Goal: Information Seeking & Learning: Find specific fact

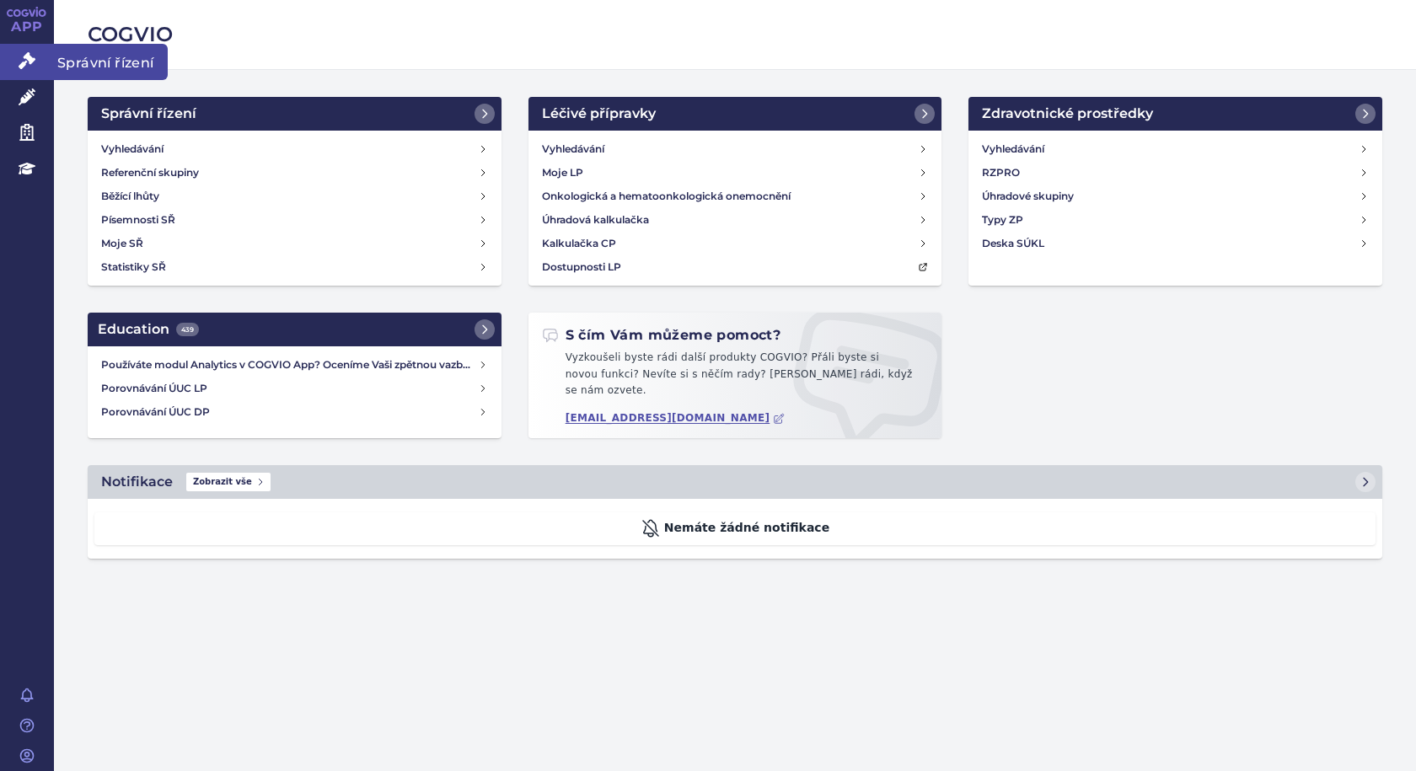
click at [161, 58] on span "Správní řízení" at bounding box center [111, 61] width 114 height 35
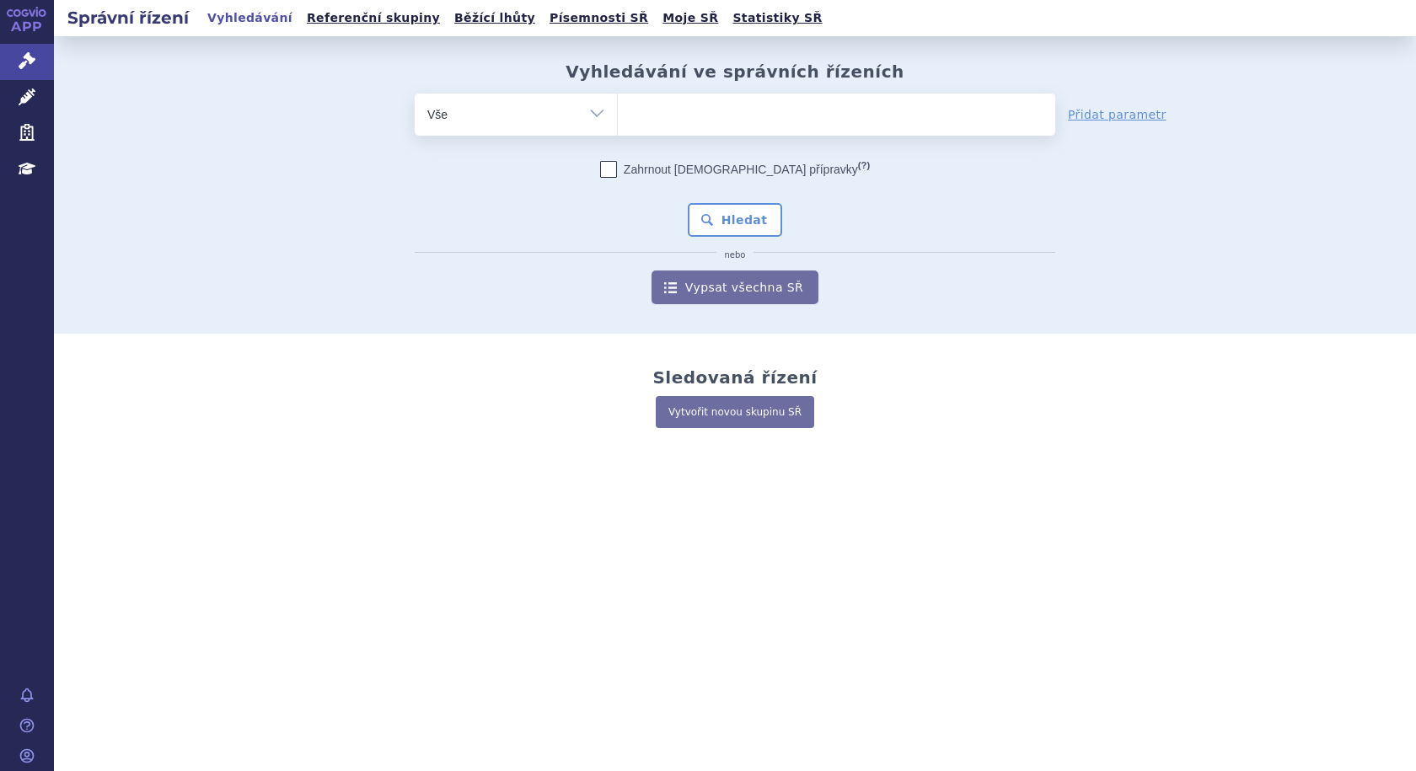
click at [668, 109] on ul at bounding box center [837, 111] width 438 height 35
click at [618, 109] on select at bounding box center [617, 114] width 1 height 42
type input "ja"
type input "jar"
type input "jardi"
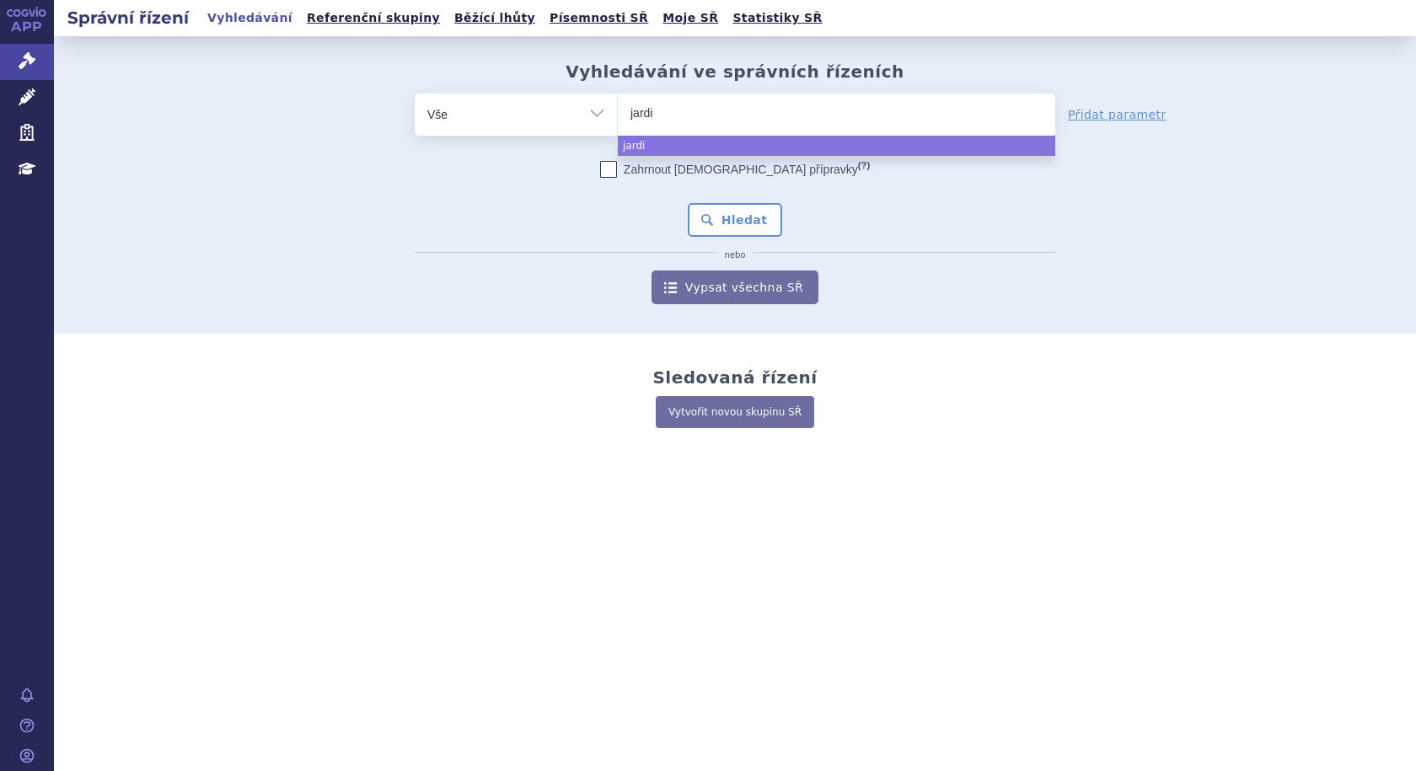
type input "jardia"
type input "jardian"
type input "jardiance"
select select "jardiance"
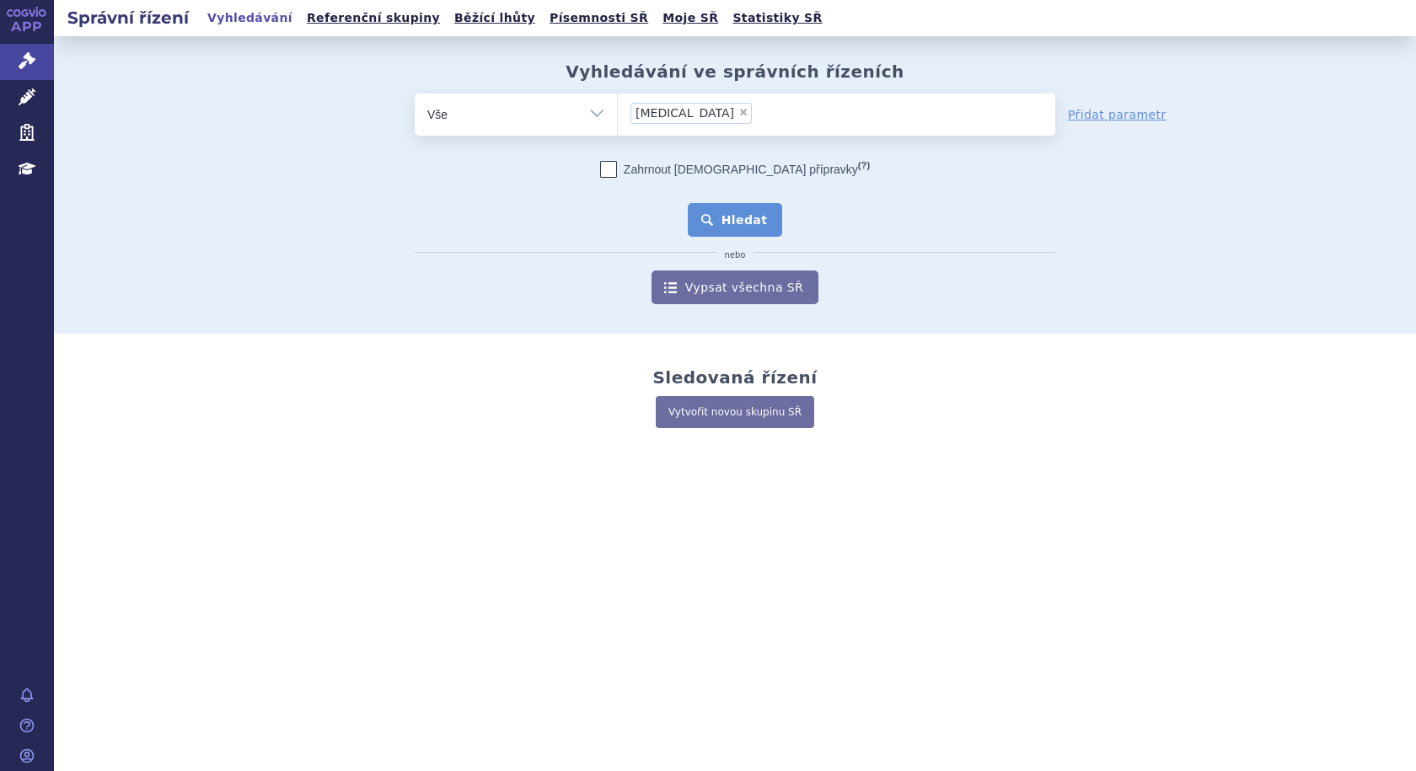
click at [731, 220] on button "Hledat" at bounding box center [735, 220] width 95 height 34
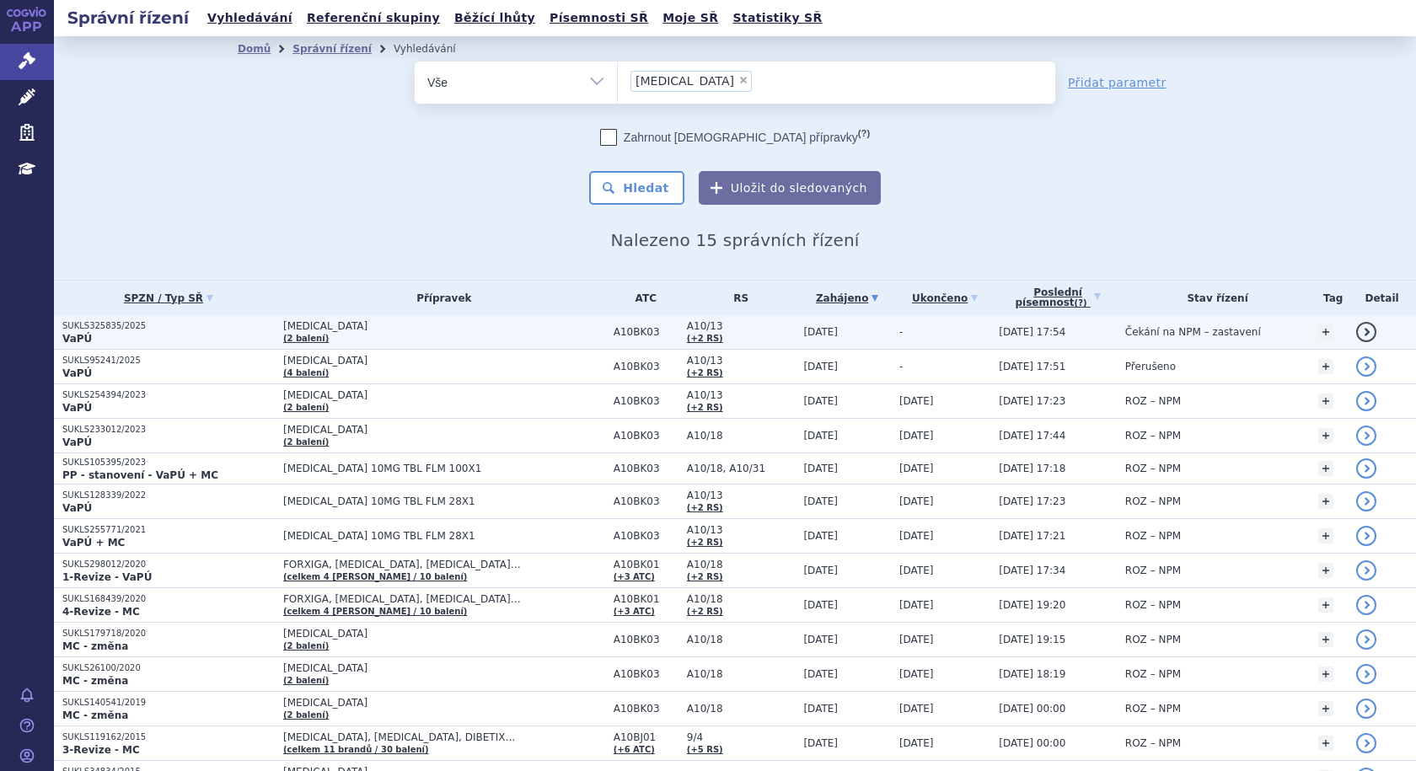
click at [406, 329] on span "JARDIANCE" at bounding box center [444, 326] width 322 height 12
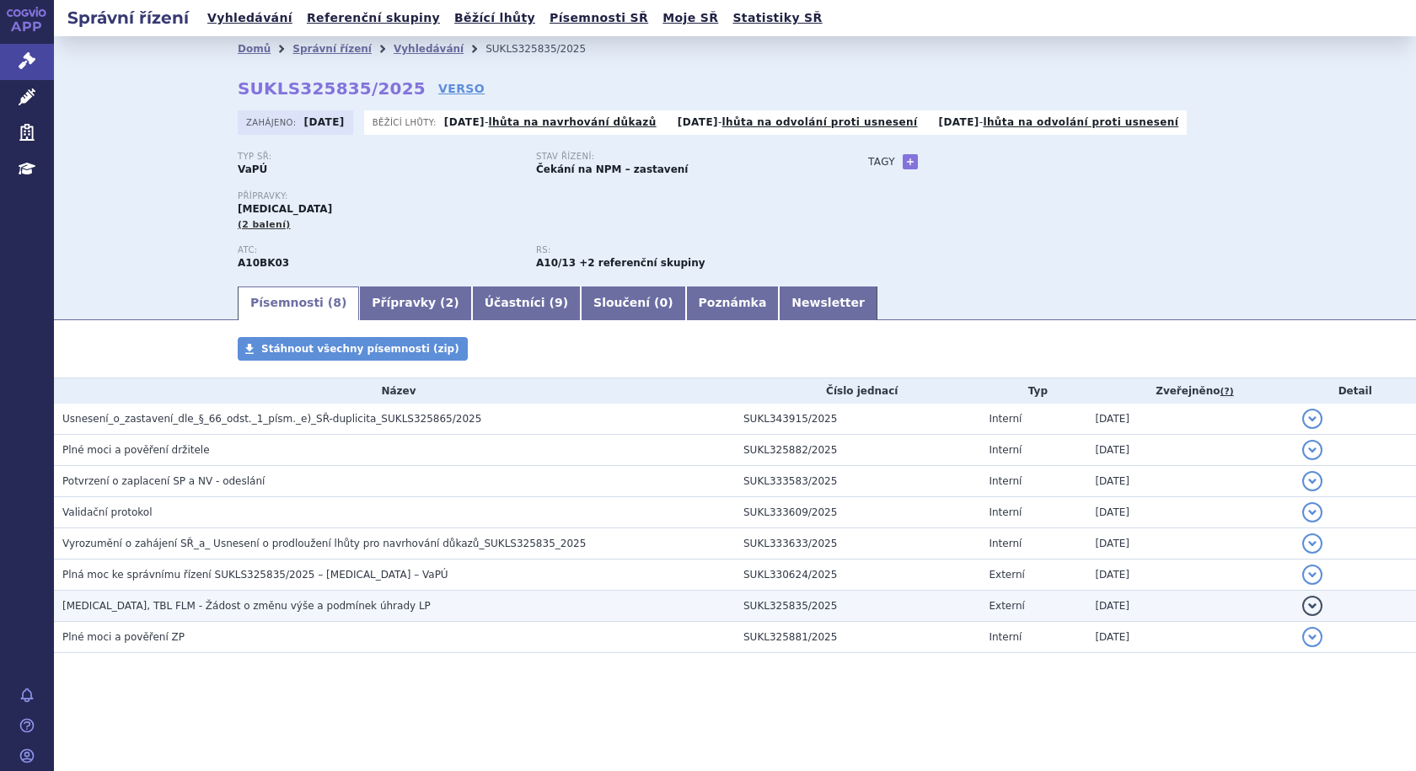
click at [267, 607] on span "JARDIANCE, TBL FLM - Žádost o změnu výše a podmínek úhrady LP" at bounding box center [246, 606] width 368 height 12
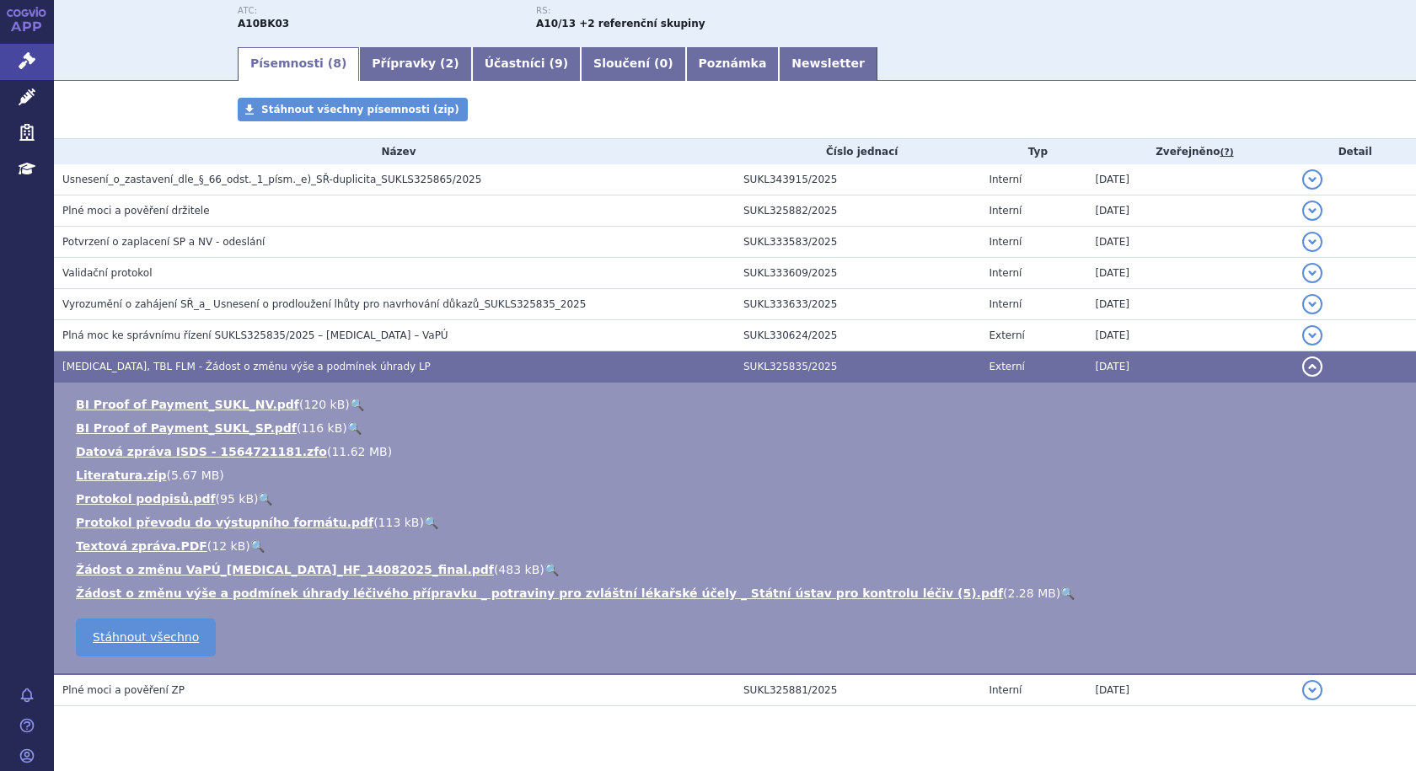
scroll to position [276, 0]
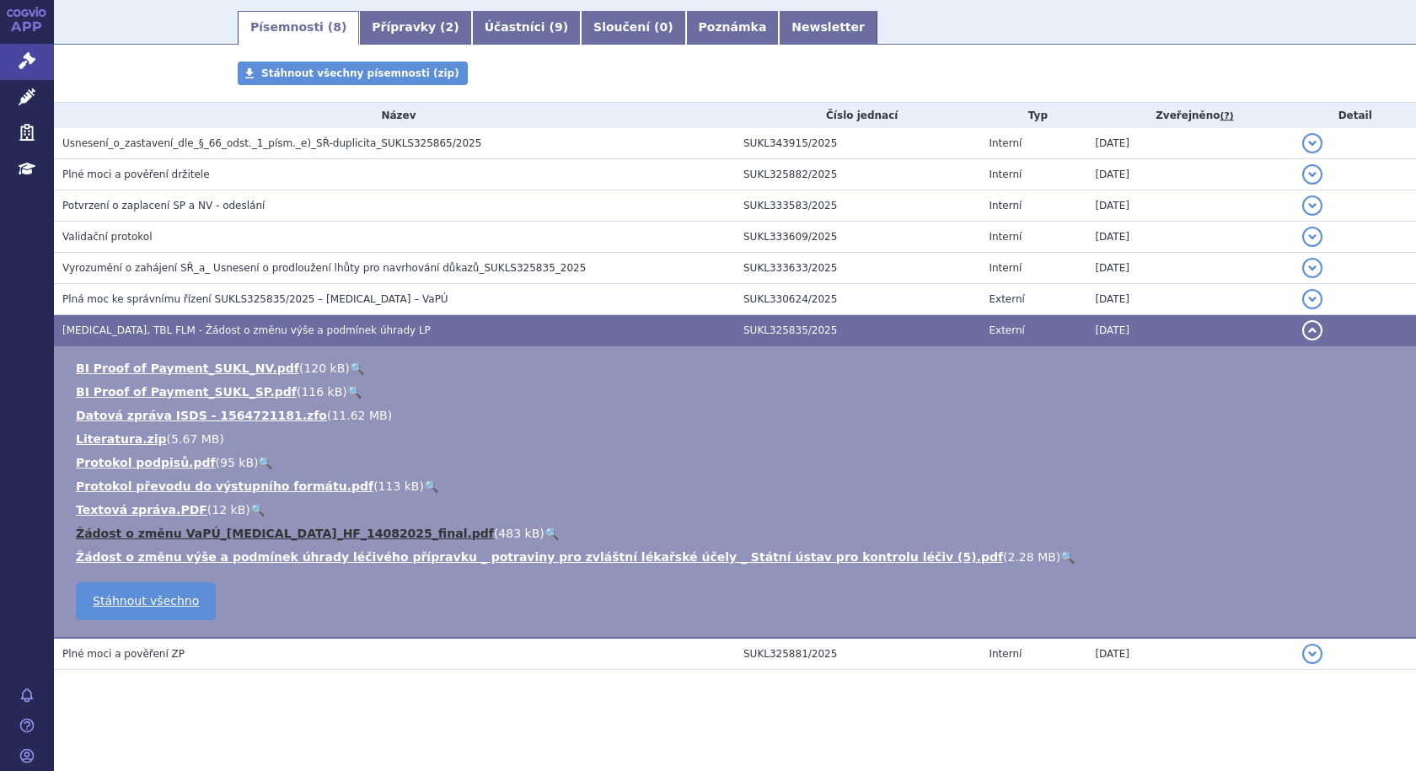
click at [330, 528] on link "Žádost o změnu VaPÚ_Jardiance_HF_14082025_final.pdf" at bounding box center [285, 533] width 418 height 13
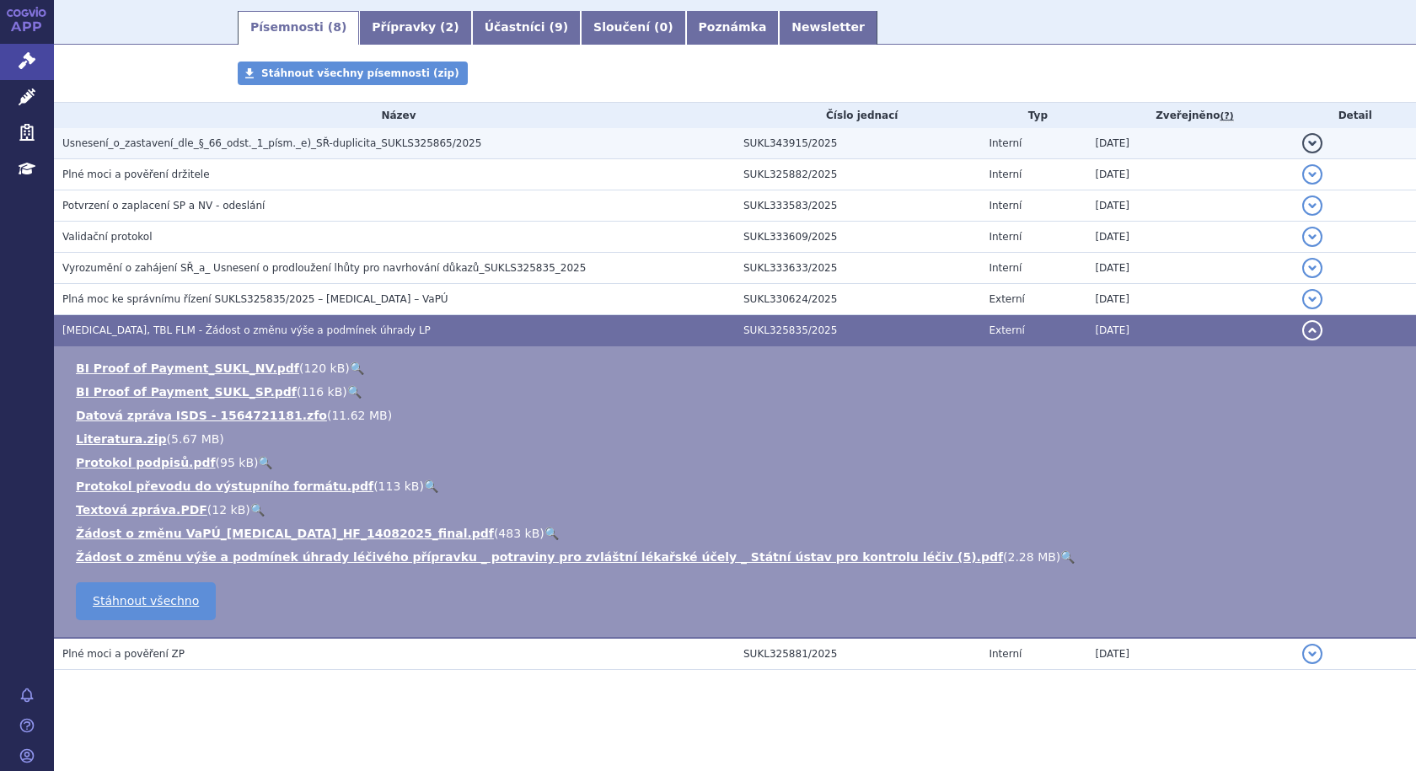
click at [259, 144] on span "Usnesení_o_zastavení_dle_§_66_odst._1_písm._e)_SŘ-duplicita_SUKLS325865/2025" at bounding box center [271, 143] width 419 height 12
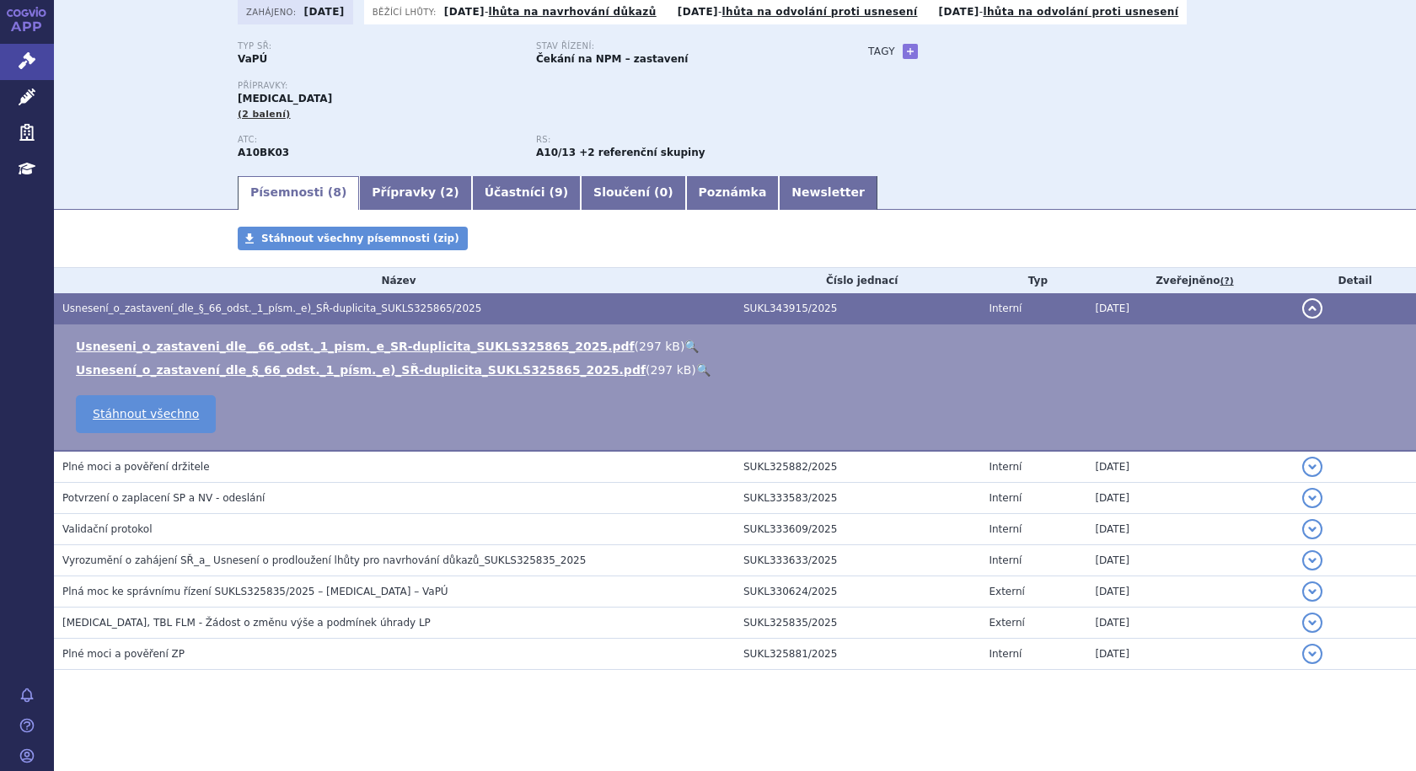
scroll to position [110, 0]
click at [277, 345] on link "Usneseni_o_zastaveni_dle__66_odst._1_pism._e_SR-duplicita_SUKLS325865_2025.pdf" at bounding box center [355, 346] width 559 height 13
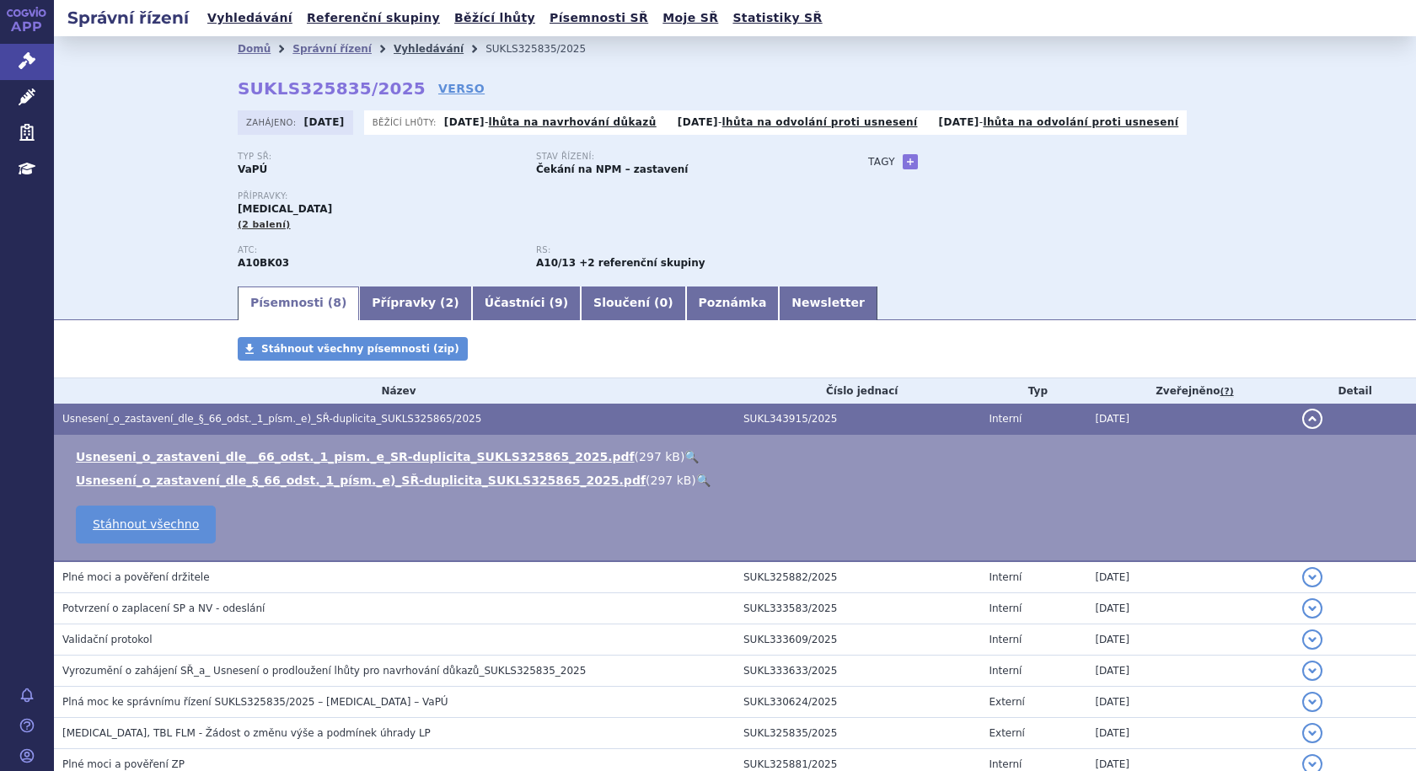
click at [411, 47] on link "Vyhledávání" at bounding box center [429, 49] width 70 height 12
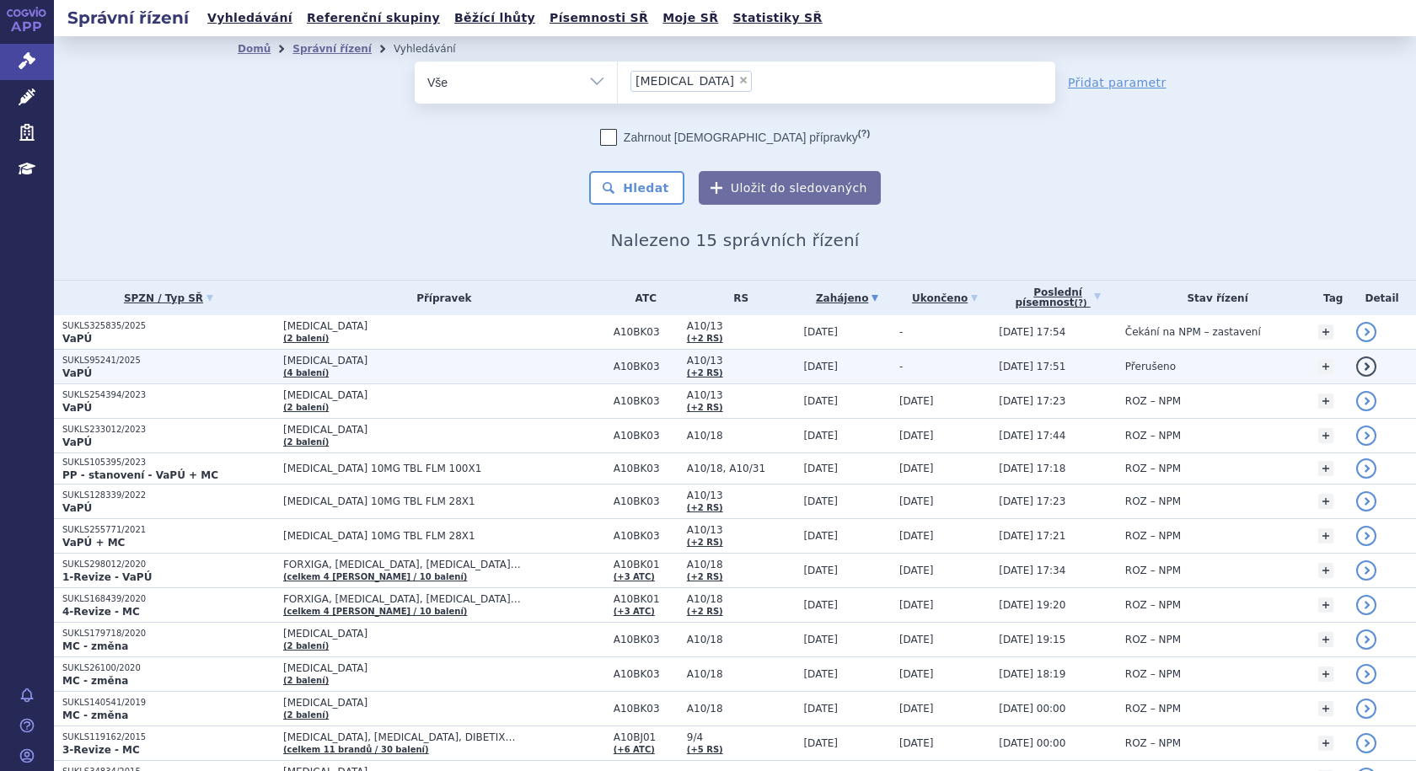
click at [439, 368] on td "JARDIANCE (4 balení)" at bounding box center [440, 367] width 330 height 35
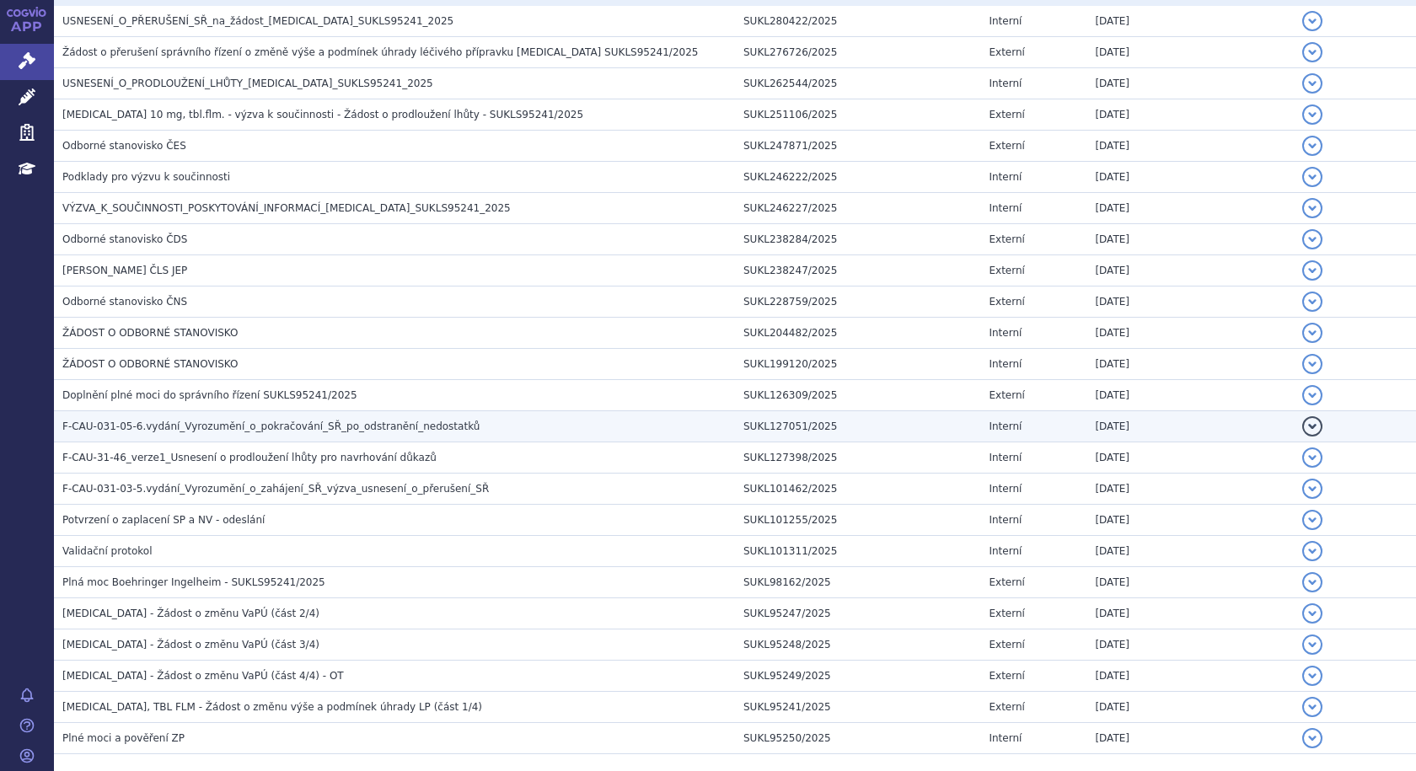
scroll to position [482, 0]
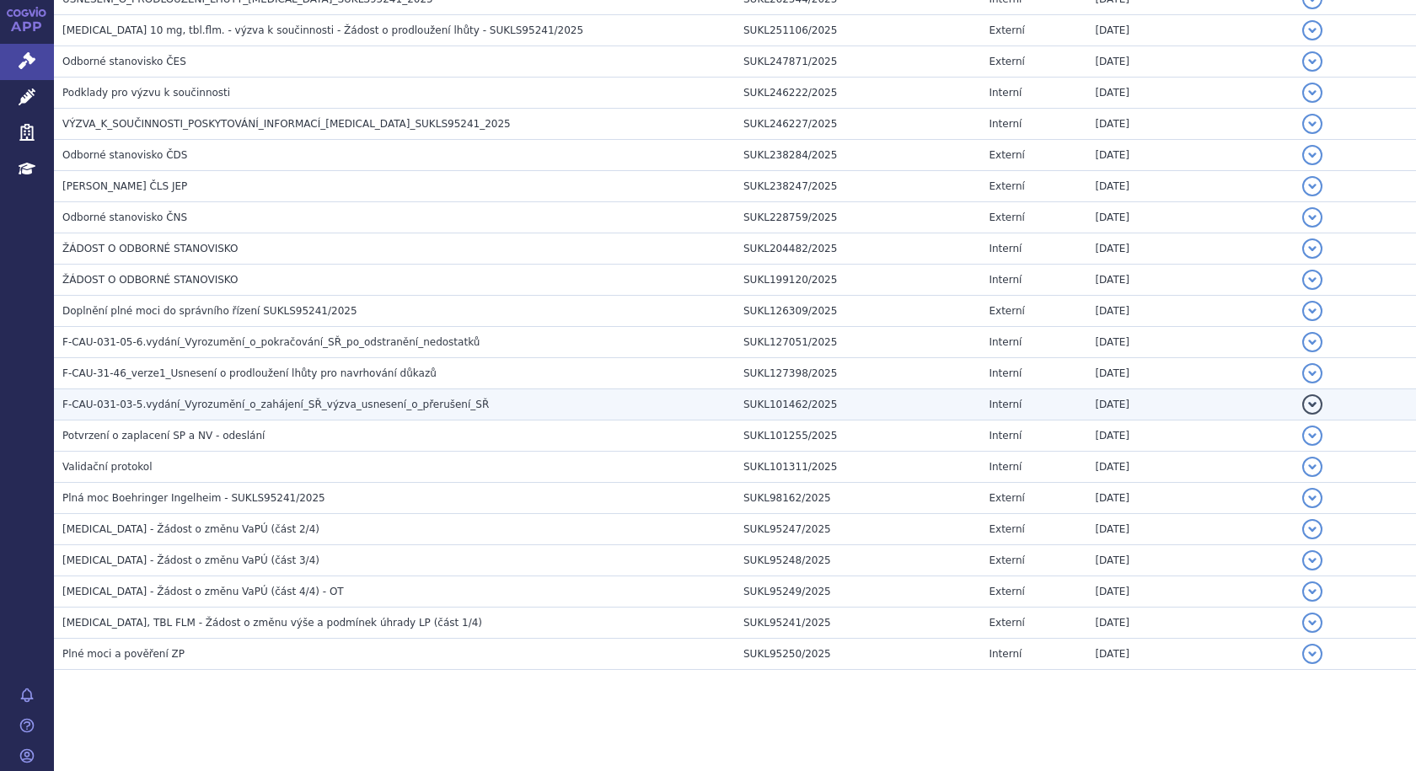
click at [303, 397] on h3 "F-CAU-031-03-5.vydání_Vyrozumění_o_zahájení_SŘ_výzva_usnesení_o_přerušení_SŘ" at bounding box center [398, 404] width 673 height 17
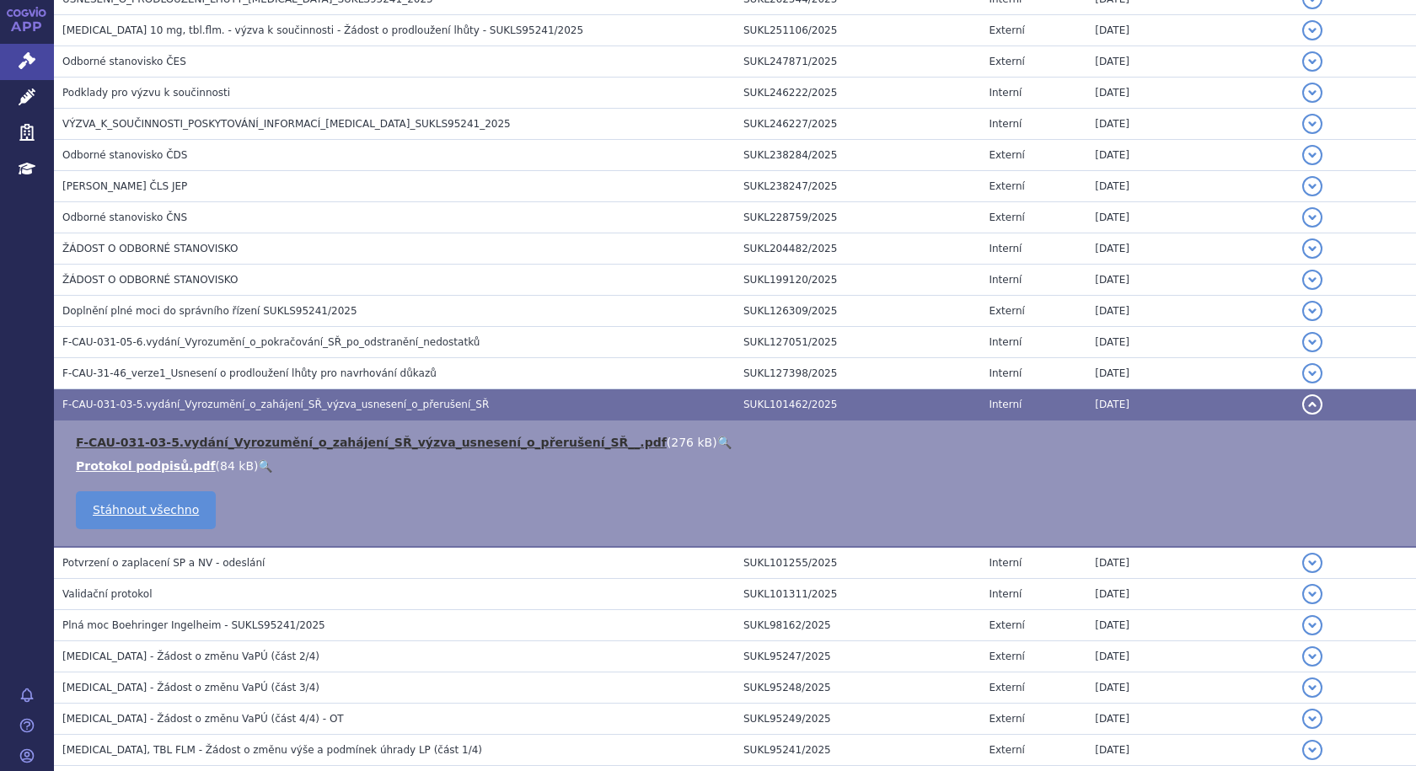
click at [206, 438] on link "F-CAU-031-03-5.vydání_Vyrozumění_o_zahájení_SŘ_výzva_usnesení_o_přerušení_SŘ__.…" at bounding box center [371, 442] width 591 height 13
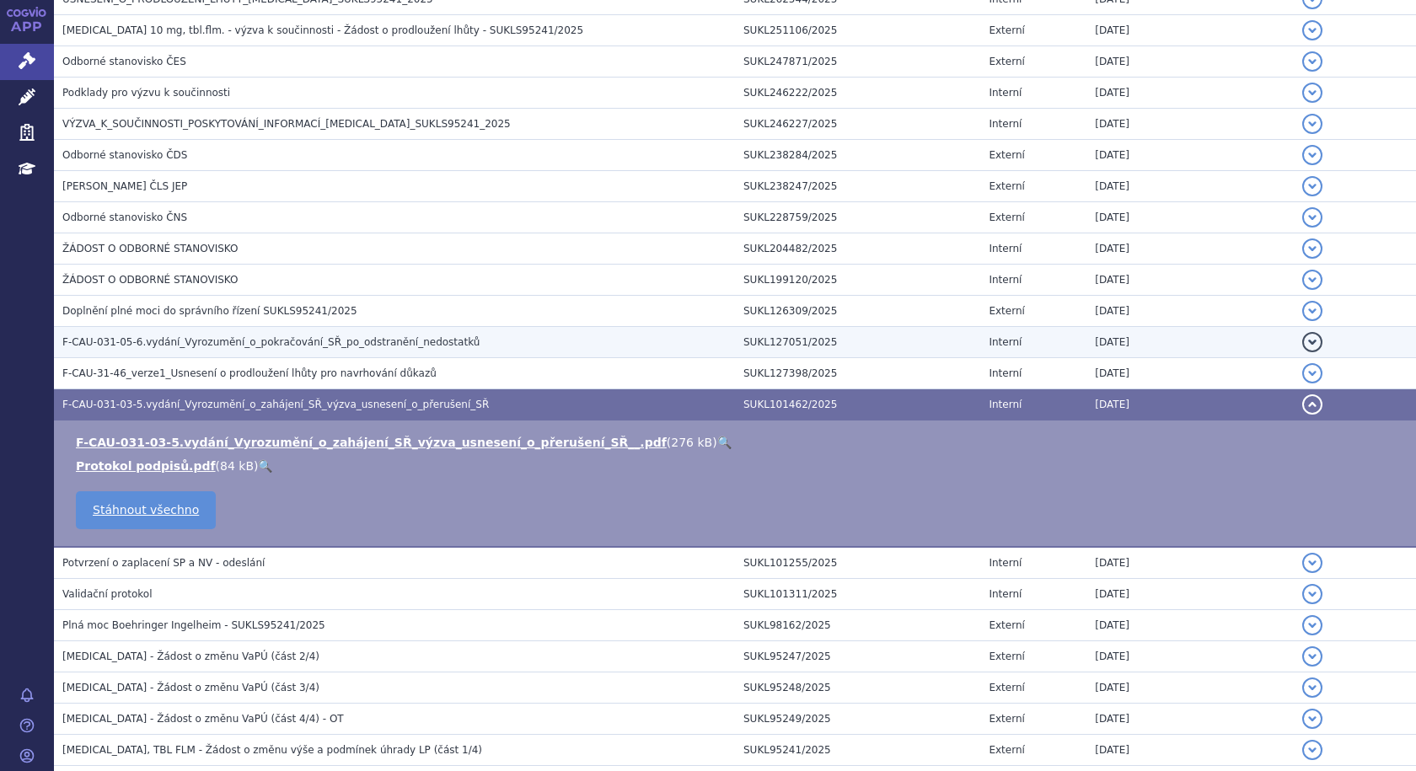
click at [268, 343] on span "F-CAU-031-05-6.vydání_Vyrozumění_o_pokračování_SŘ_po_odstranění_nedostatků" at bounding box center [270, 342] width 417 height 12
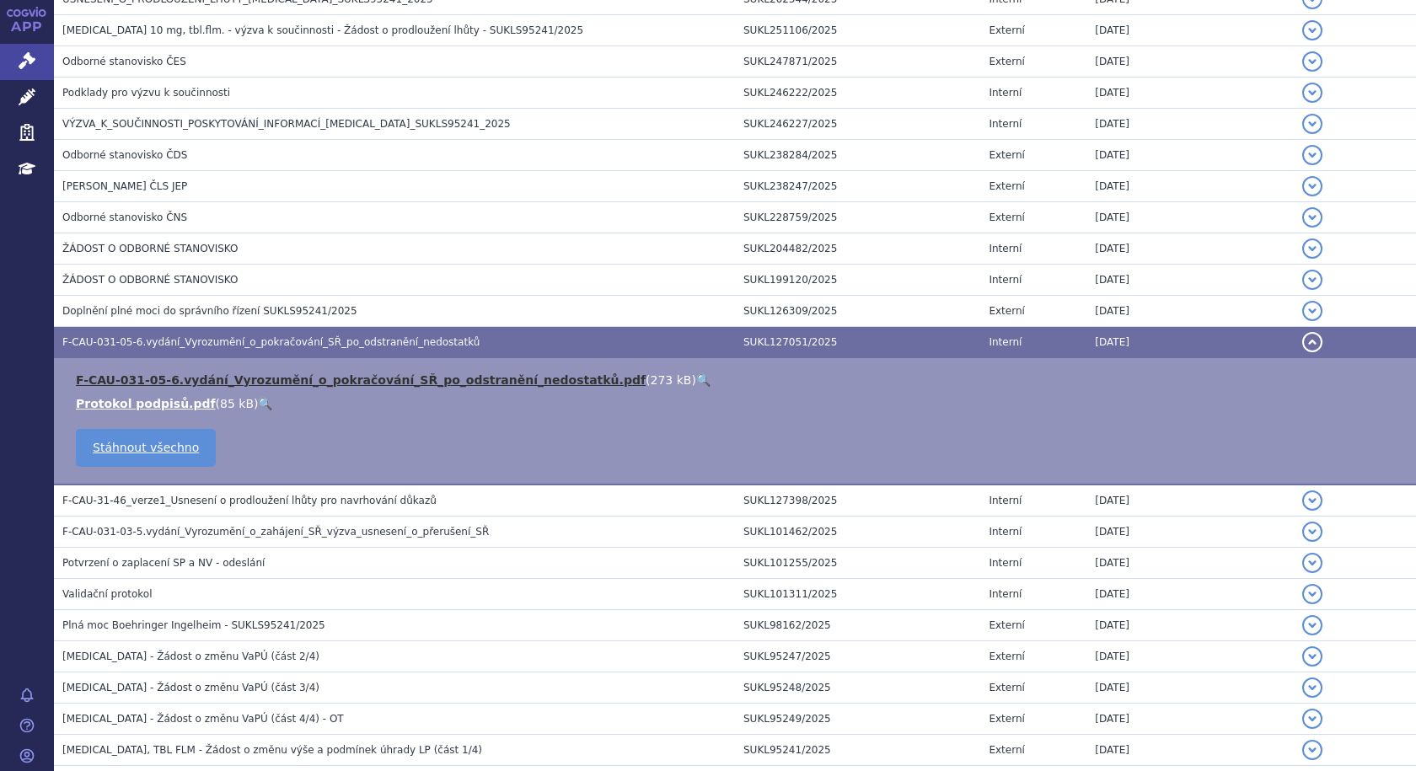
click at [267, 376] on link "F-CAU-031-05-6.vydání_Vyrozumění_o_pokračování_SŘ_po_odstranění_nedostatků.pdf" at bounding box center [361, 379] width 570 height 13
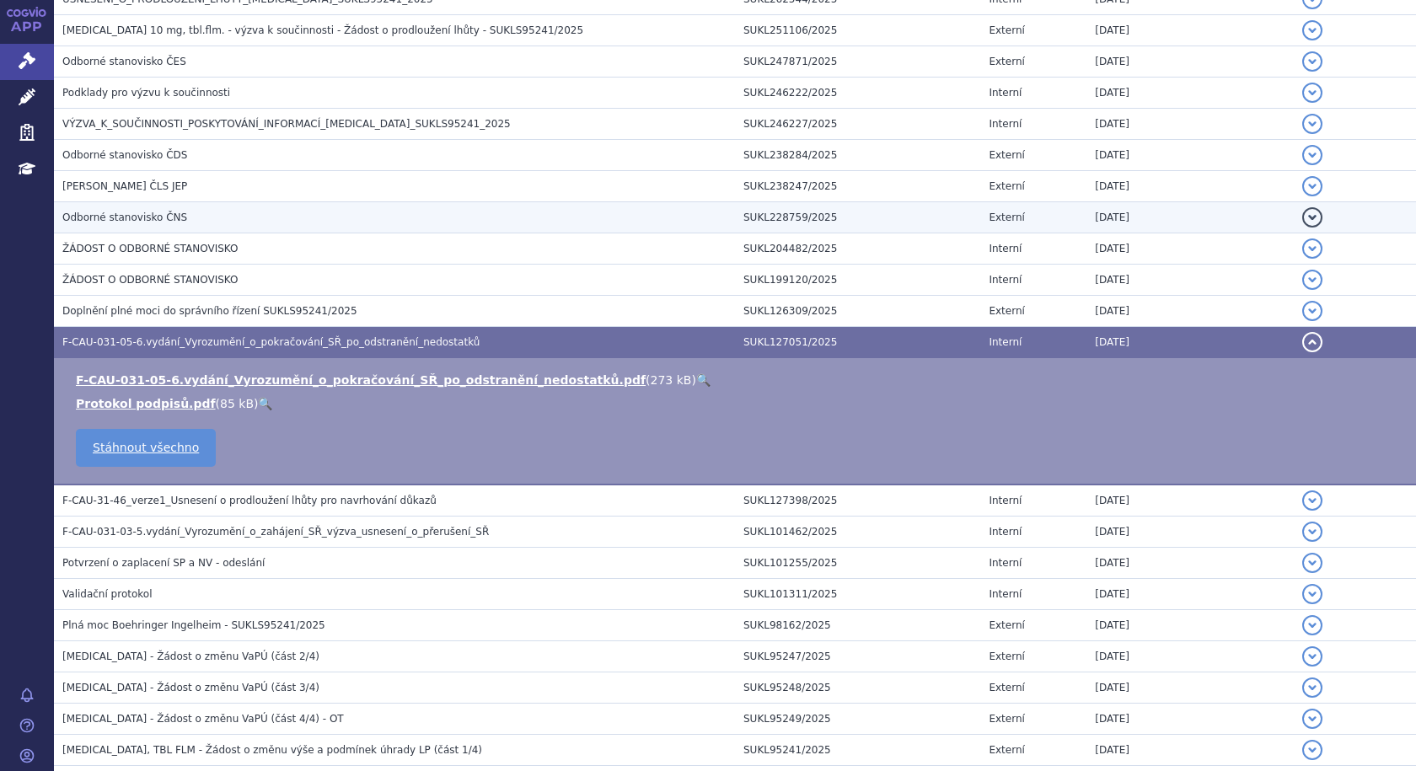
click at [116, 216] on span "Odborné stanovisko ČNS" at bounding box center [124, 218] width 125 height 12
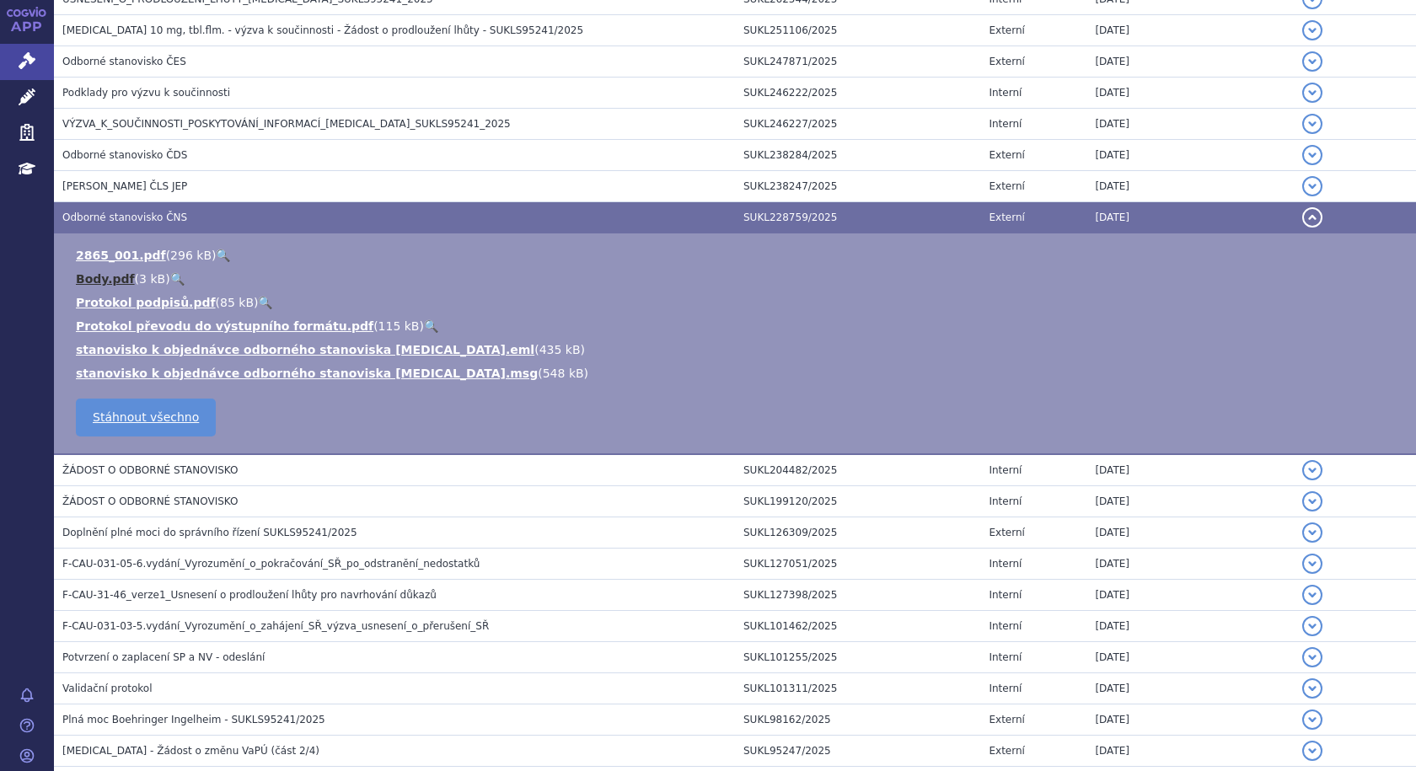
click at [91, 279] on link "Body.pdf" at bounding box center [105, 278] width 59 height 13
click at [102, 254] on link "2865_001.pdf" at bounding box center [121, 255] width 90 height 13
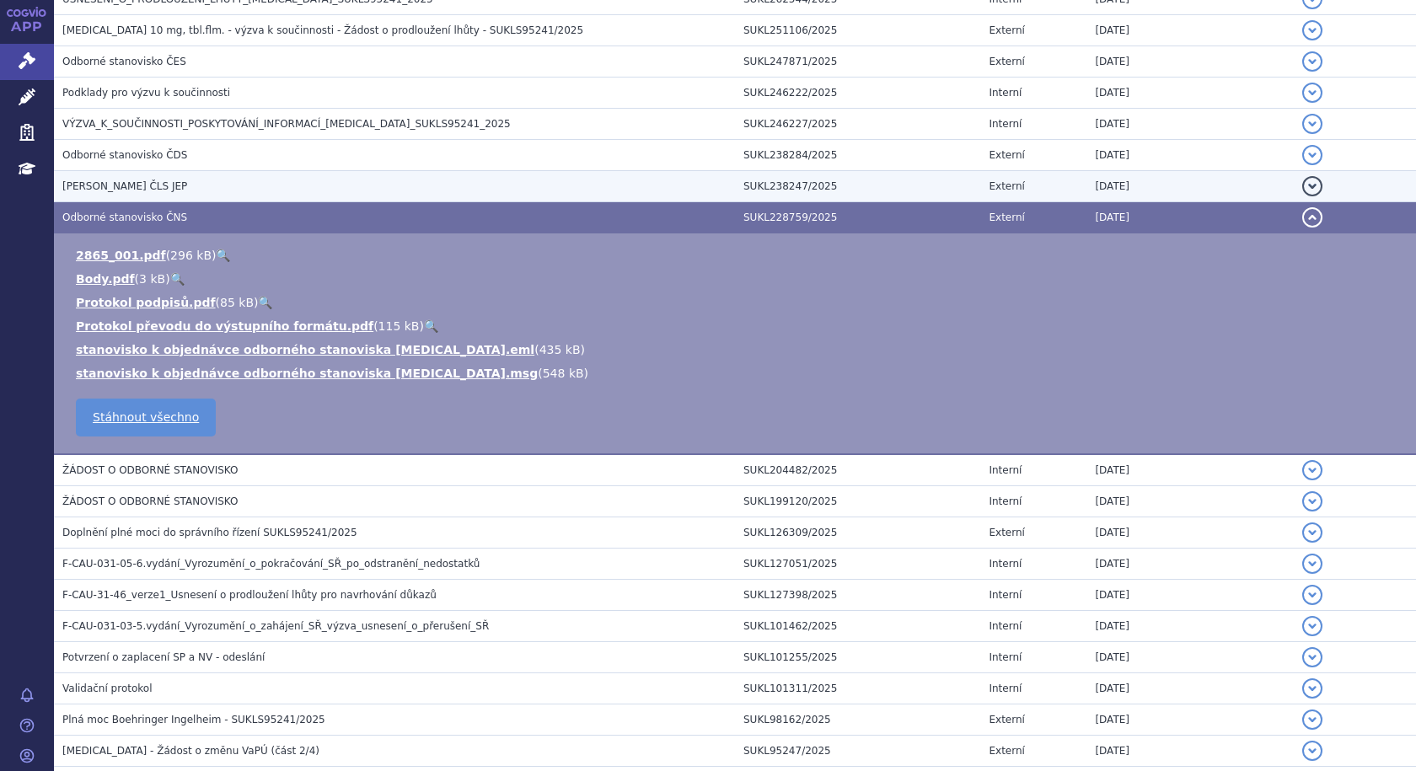
click at [85, 188] on span "[PERSON_NAME] ČLS JEP" at bounding box center [124, 186] width 125 height 12
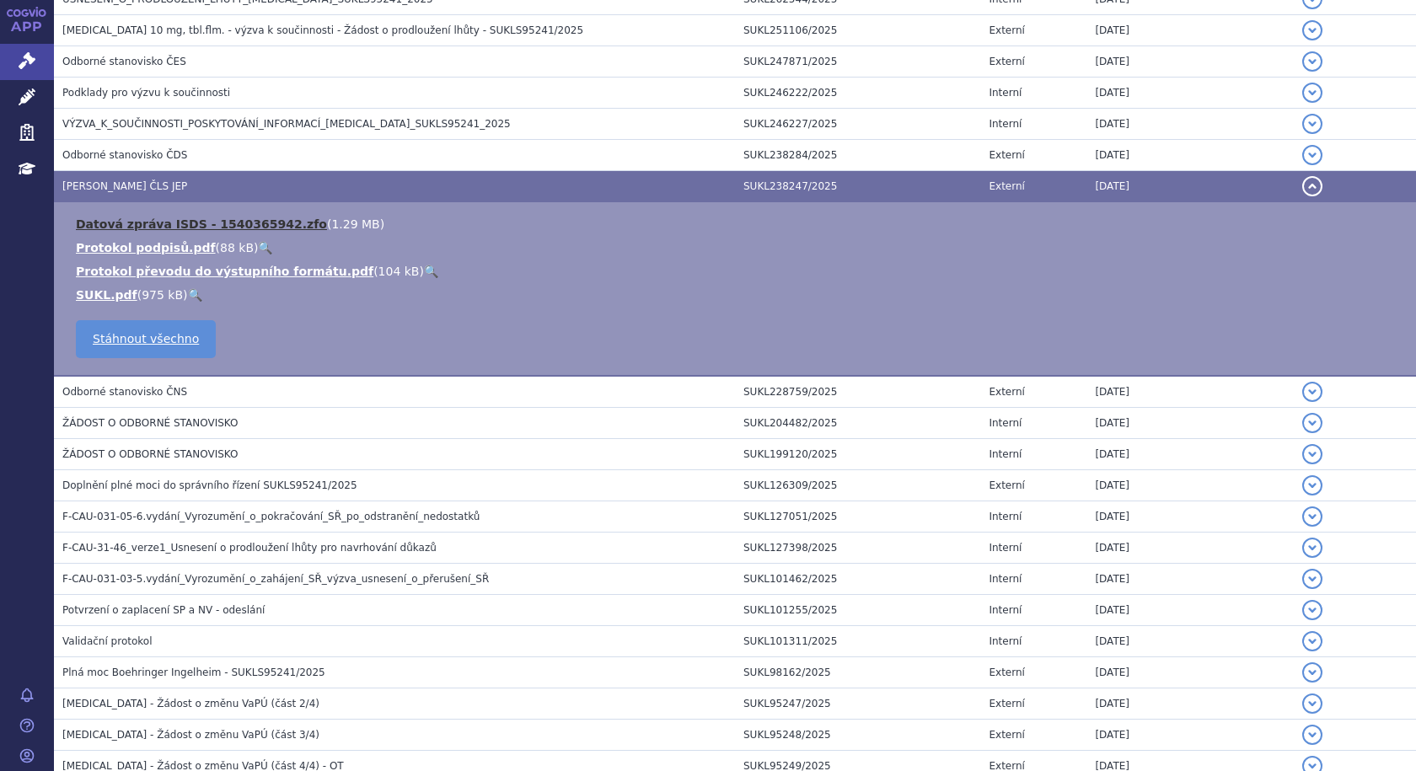
click at [126, 218] on link "Datová zpráva ISDS - 1540365942.zfo" at bounding box center [201, 224] width 251 height 13
click at [107, 297] on link "SUKL.pdf" at bounding box center [107, 294] width 62 height 13
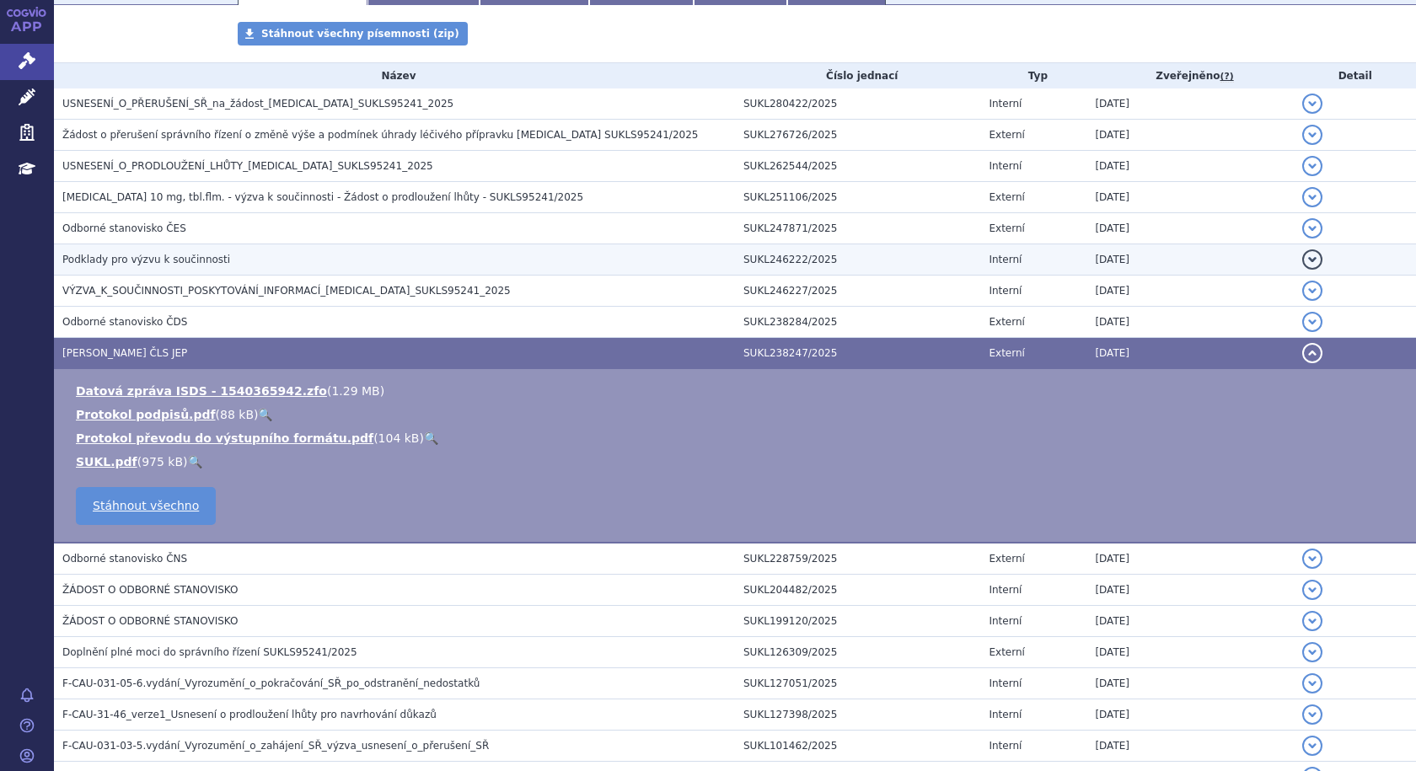
scroll to position [314, 0]
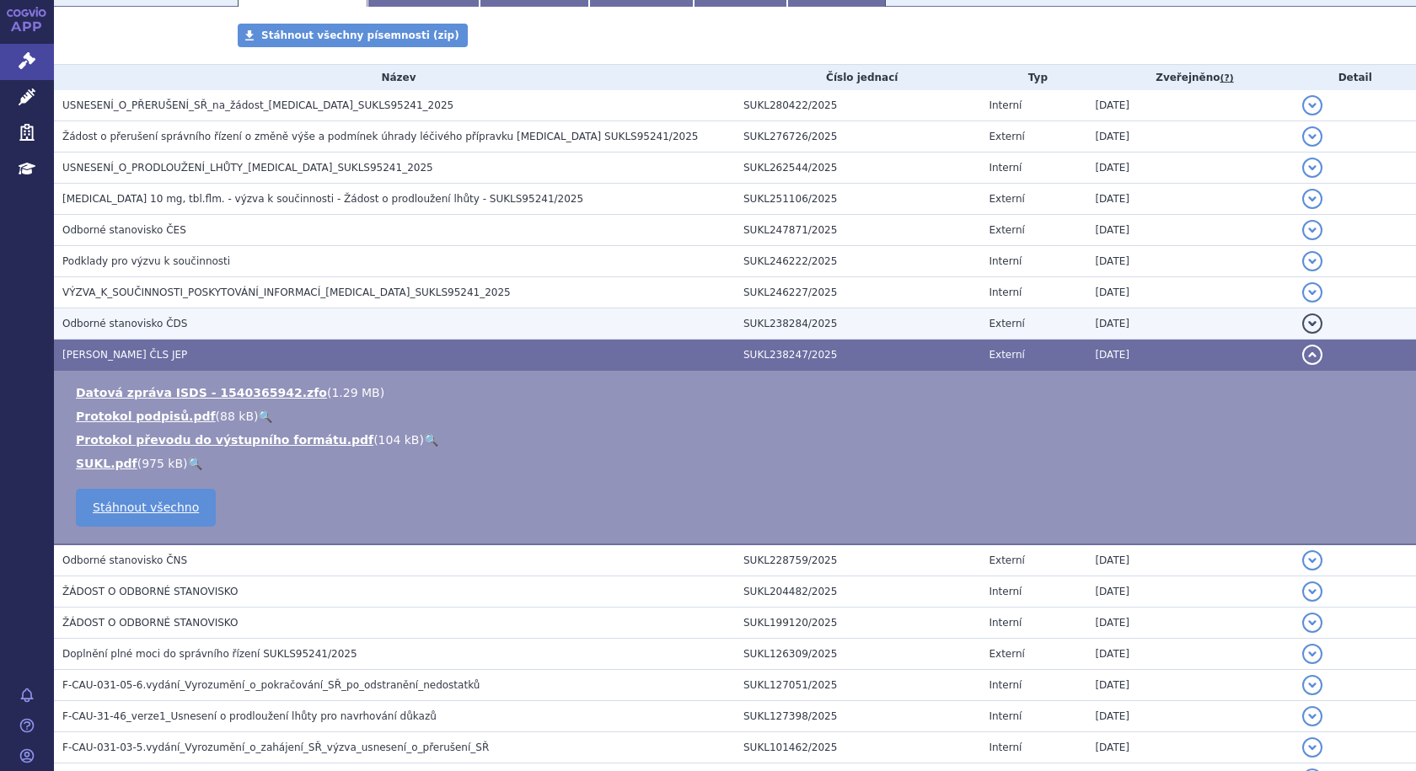
click at [143, 323] on span "Odborné stanovisko ČDS" at bounding box center [124, 324] width 125 height 12
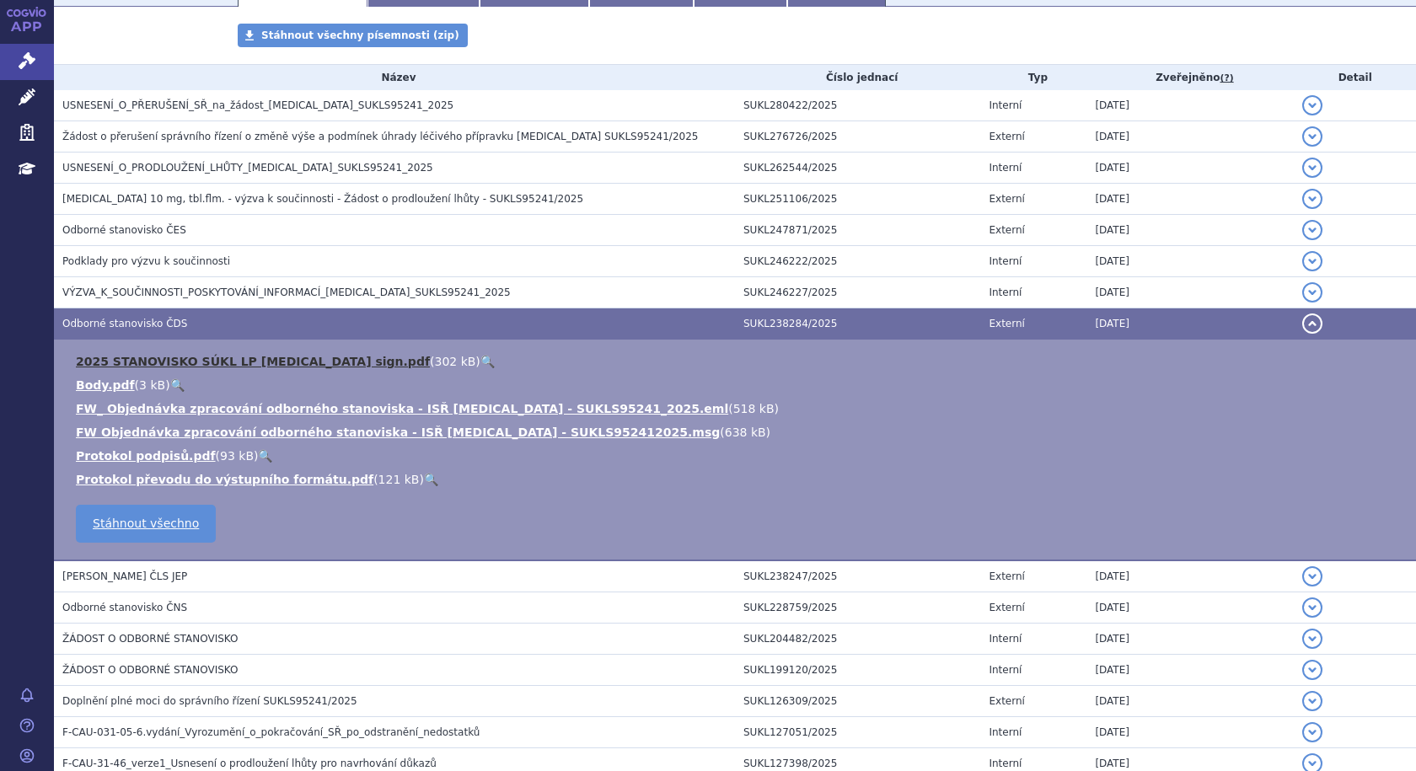
click at [314, 355] on link "2025 STANOVISKO SÚKL LP [MEDICAL_DATA] sign.pdf" at bounding box center [253, 361] width 354 height 13
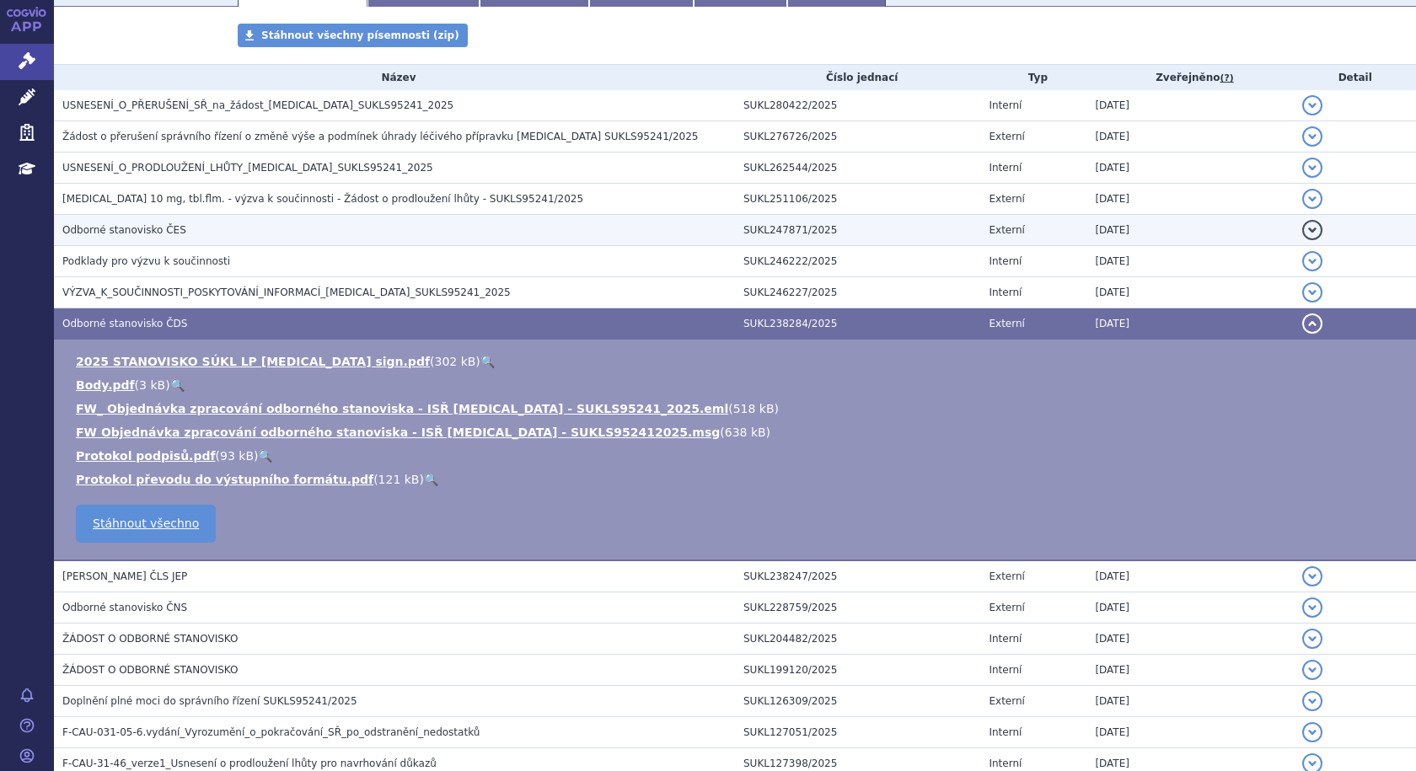
click at [113, 233] on span "Odborné stanovisko ČES" at bounding box center [124, 230] width 124 height 12
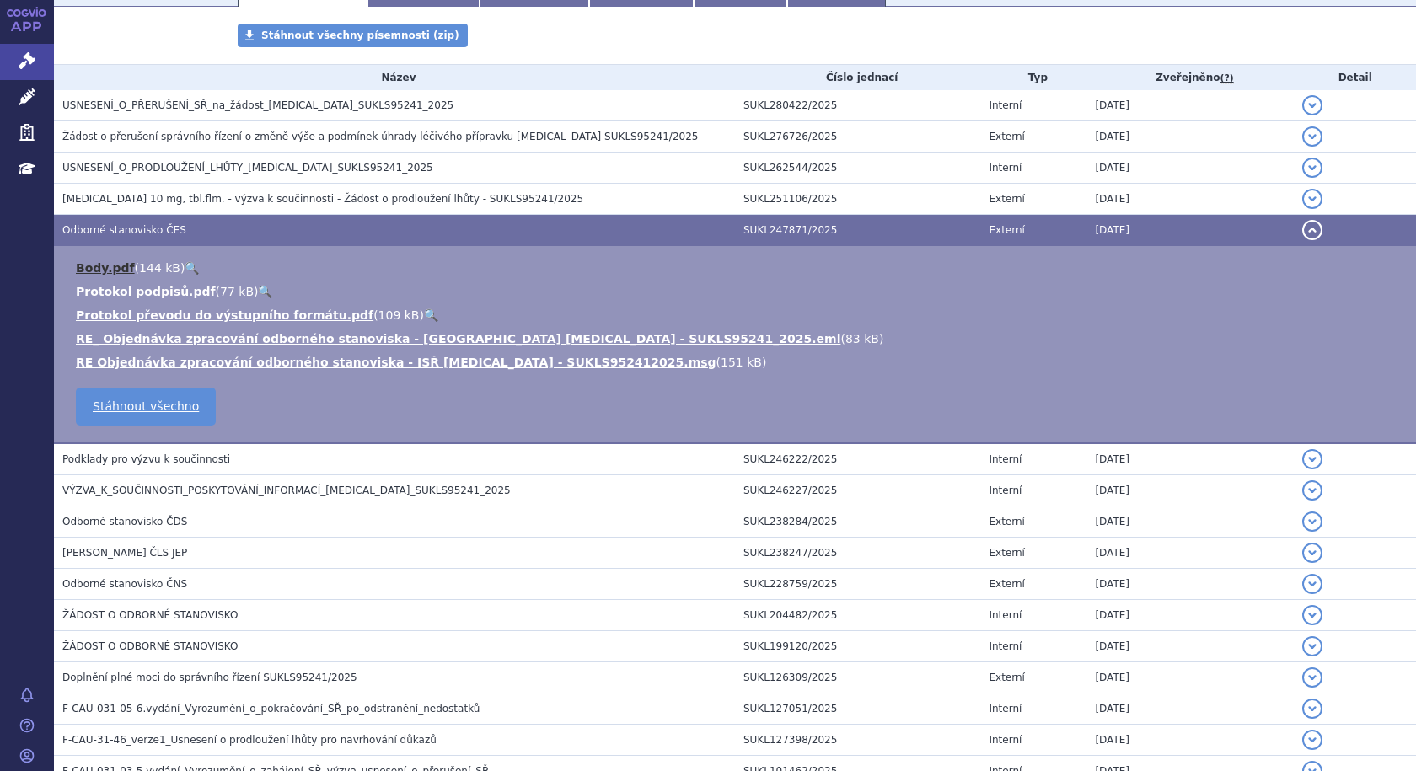
click at [89, 269] on link "Body.pdf" at bounding box center [105, 267] width 59 height 13
click at [123, 224] on span "Odborné stanovisko ČES" at bounding box center [124, 230] width 124 height 12
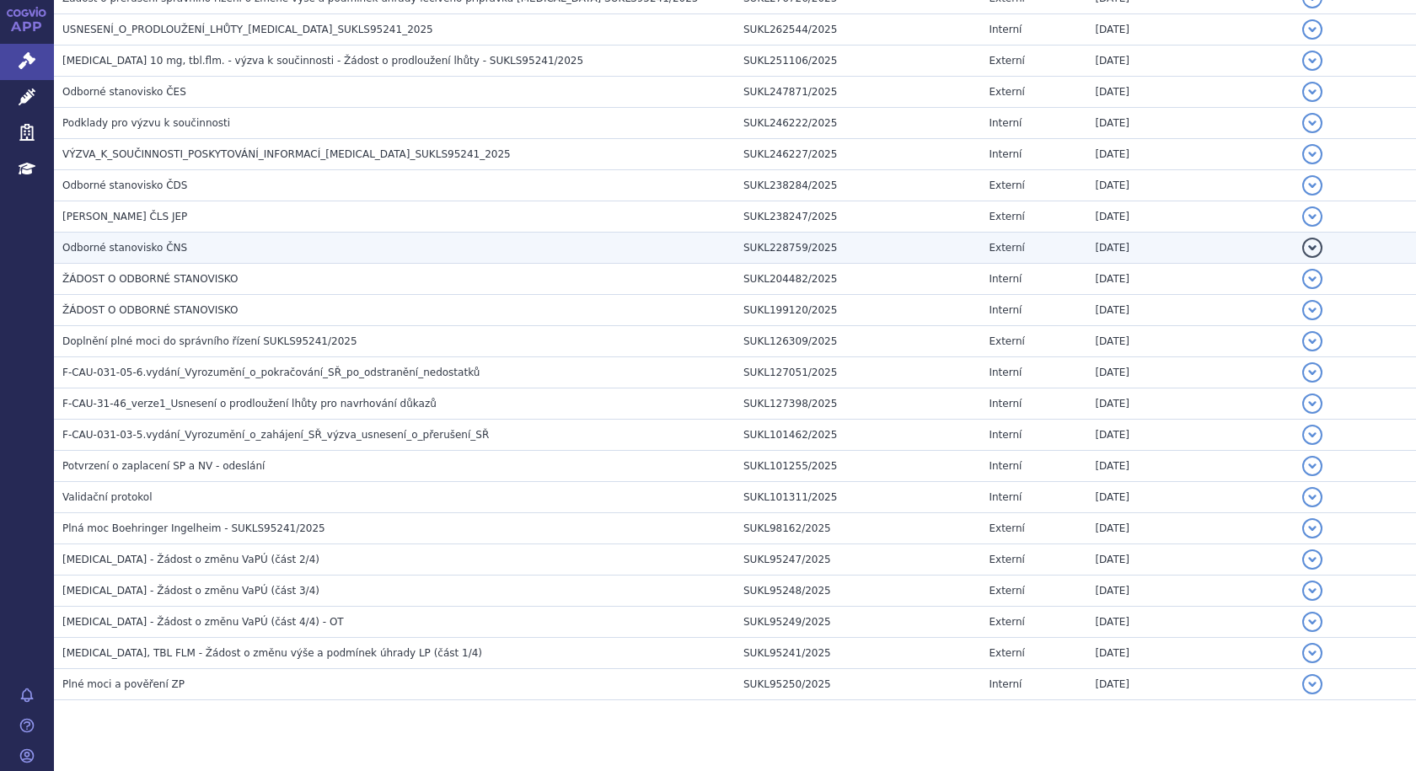
scroll to position [482, 0]
